Goal: Navigation & Orientation: Find specific page/section

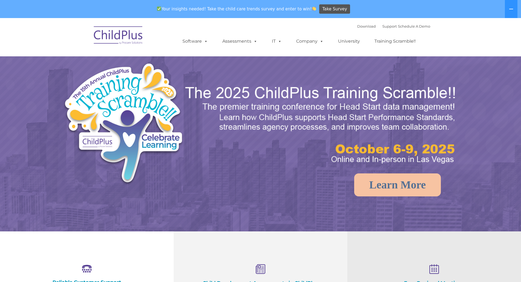
select select "MEDIUM"
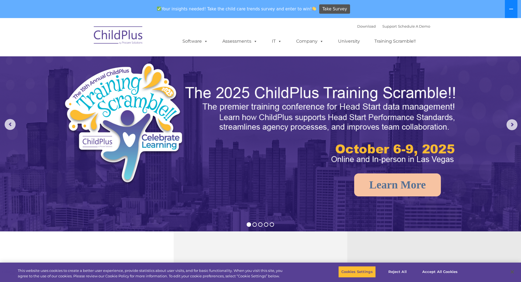
click at [511, 5] on button at bounding box center [511, 9] width 13 height 18
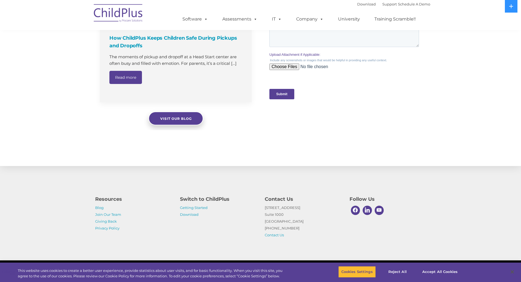
scroll to position [511, 0]
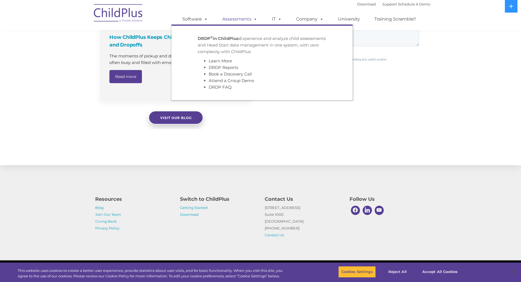
click at [241, 19] on link "Assessments" at bounding box center [240, 19] width 46 height 11
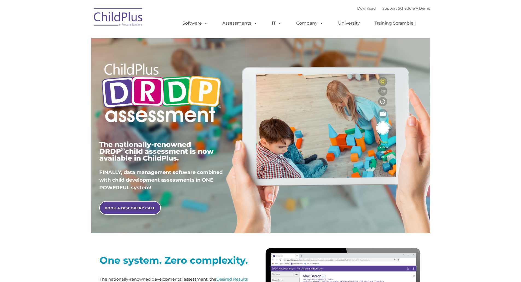
type input ""
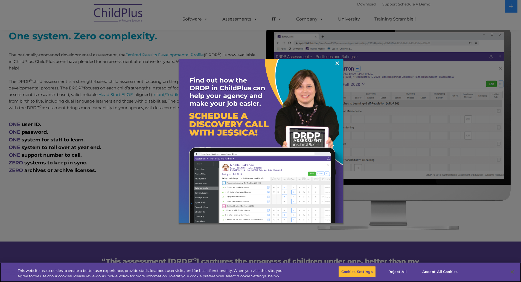
scroll to position [226, 0]
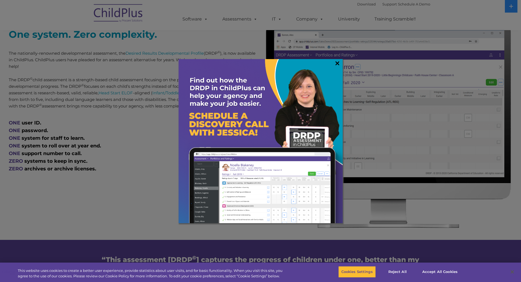
click at [336, 62] on link "×" at bounding box center [337, 62] width 6 height 5
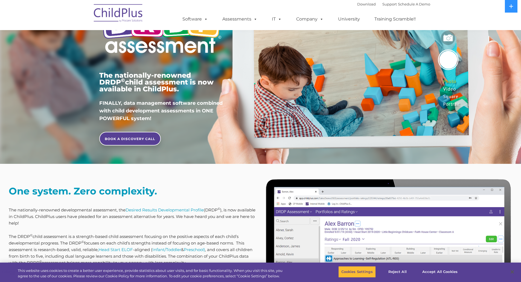
scroll to position [0, 0]
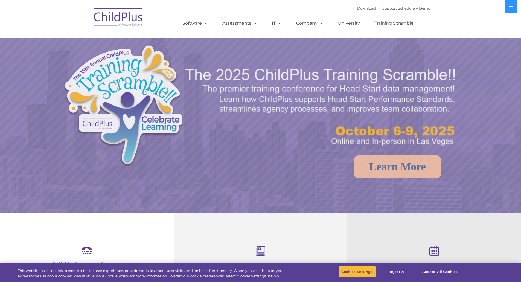
select select "MEDIUM"
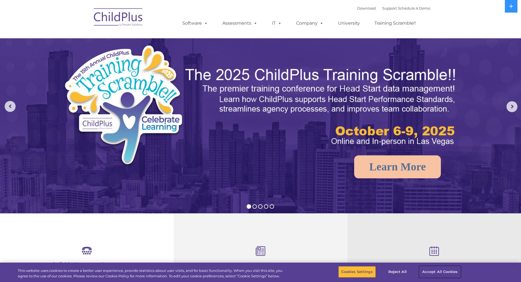
click at [434, 269] on button "Accept All Cookies" at bounding box center [439, 271] width 41 height 11
